Goal: Task Accomplishment & Management: Complete application form

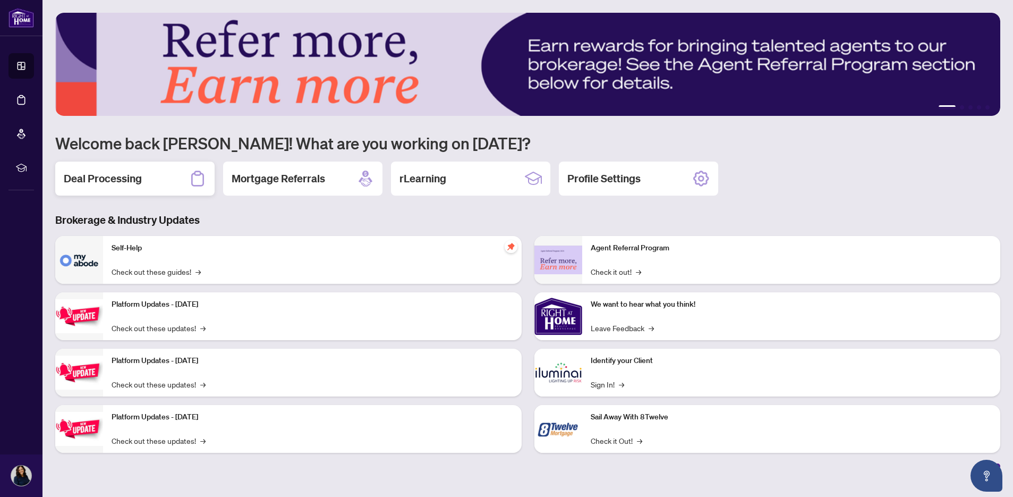
click at [130, 176] on h2 "Deal Processing" at bounding box center [103, 178] width 78 height 15
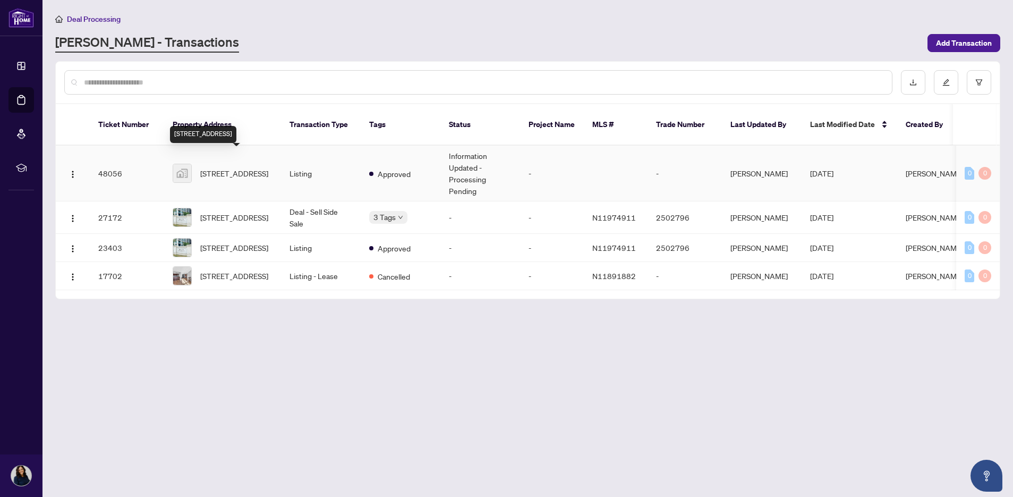
click at [220, 167] on span "[STREET_ADDRESS]" at bounding box center [234, 173] width 68 height 12
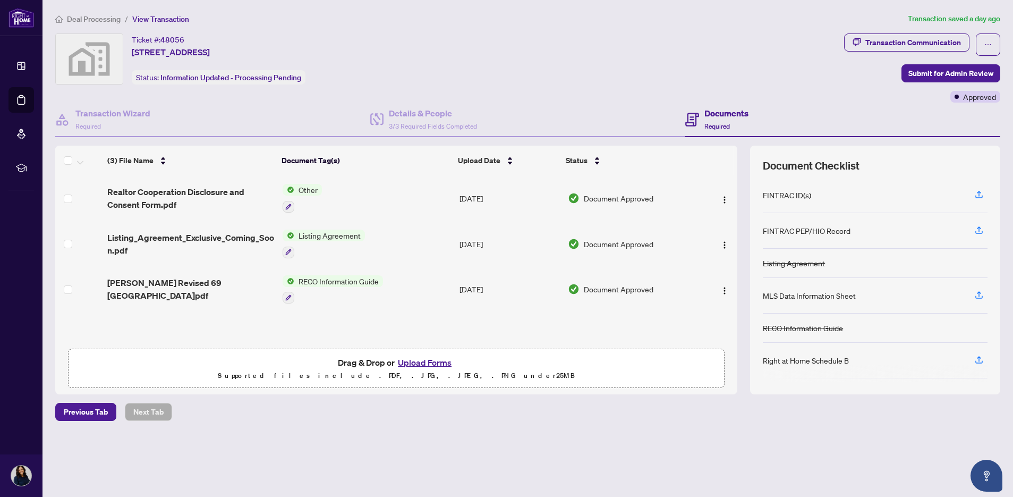
click at [427, 361] on button "Upload Forms" at bounding box center [425, 363] width 60 height 14
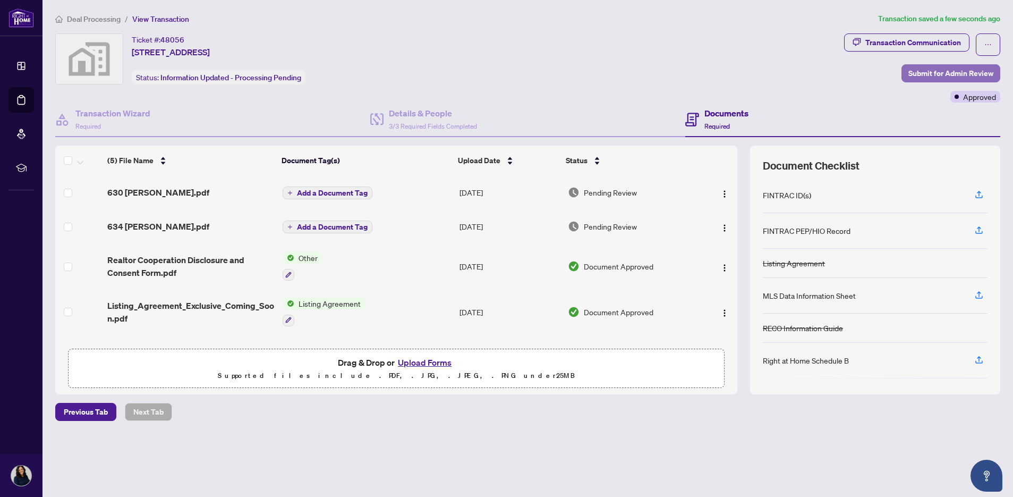
click at [920, 75] on span "Submit for Admin Review" at bounding box center [951, 73] width 85 height 17
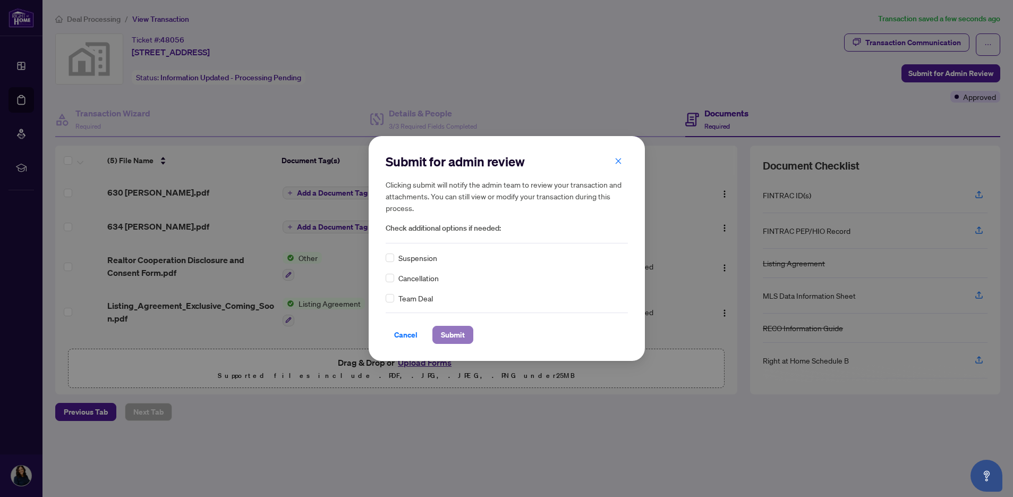
click at [452, 333] on span "Submit" at bounding box center [453, 334] width 24 height 17
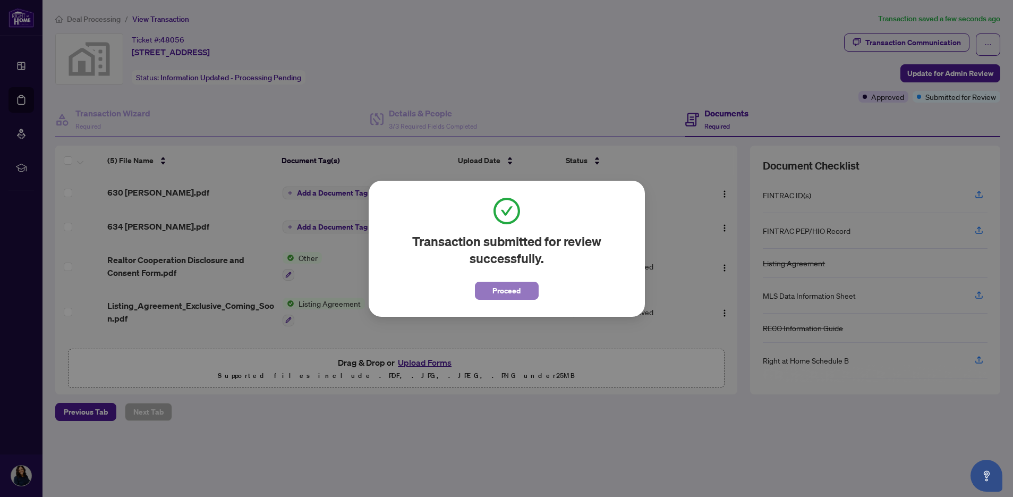
click at [526, 291] on button "Proceed" at bounding box center [507, 291] width 64 height 18
